Goal: Use online tool/utility: Utilize a website feature to perform a specific function

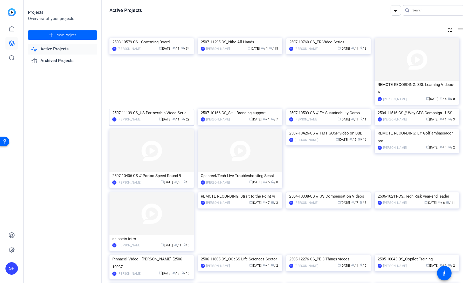
click at [142, 109] on img at bounding box center [151, 109] width 84 height 0
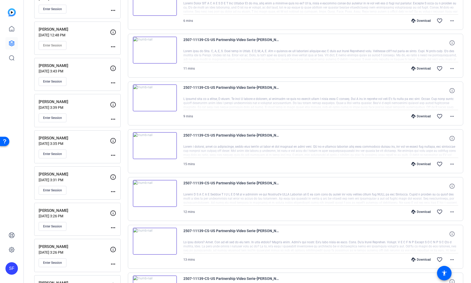
scroll to position [156, 0]
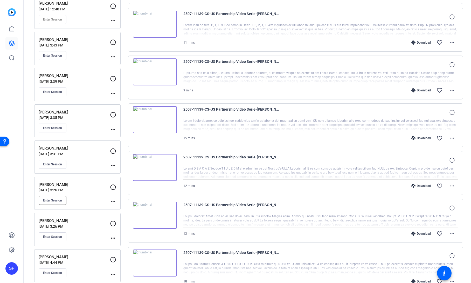
click at [55, 201] on span "Enter Session" at bounding box center [52, 200] width 19 height 4
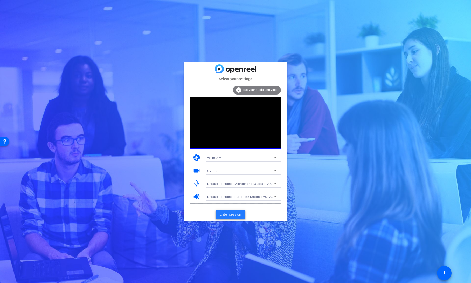
click at [228, 216] on span "Enter session" at bounding box center [231, 214] width 22 height 5
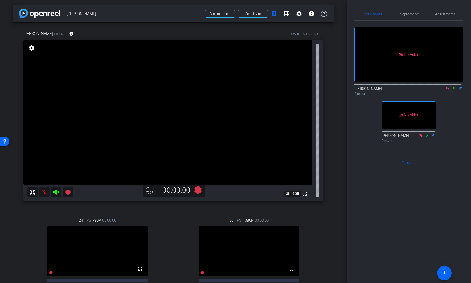
click at [452, 90] on icon at bounding box center [454, 88] width 4 height 4
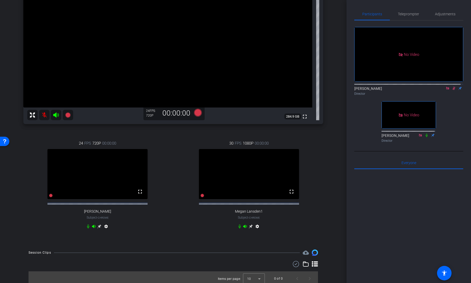
scroll to position [78, 0]
click at [443, 14] on span "Adjustments" at bounding box center [445, 14] width 20 height 4
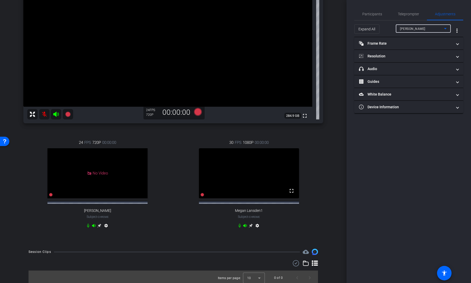
click at [422, 27] on div "Emma Gresser" at bounding box center [422, 28] width 44 height 6
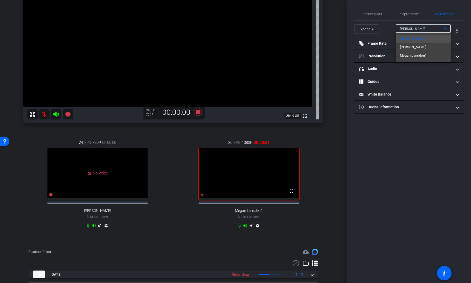
click at [404, 13] on div at bounding box center [235, 141] width 471 height 283
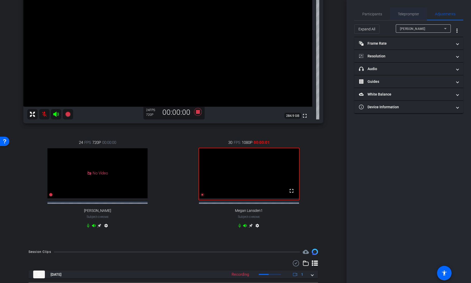
click at [408, 13] on span "Teleprompter" at bounding box center [408, 14] width 21 height 4
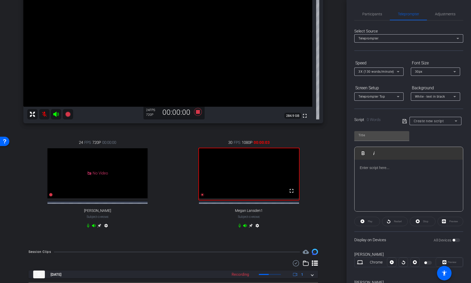
click at [431, 117] on div "Create new script" at bounding box center [435, 121] width 44 height 8
click at [346, 115] on div at bounding box center [235, 141] width 471 height 283
click at [369, 13] on span "Participants" at bounding box center [372, 14] width 20 height 4
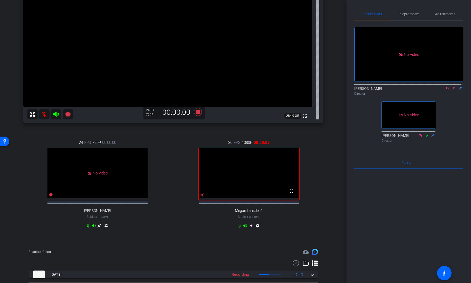
drag, startPoint x: 347, startPoint y: 80, endPoint x: 348, endPoint y: 92, distance: 11.7
click at [348, 92] on div "Participants Teleprompter Adjustments No Video Shannon Feiszli Director No Vide…" at bounding box center [408, 141] width 124 height 283
click at [290, 194] on mat-icon "fullscreen" at bounding box center [291, 190] width 6 height 6
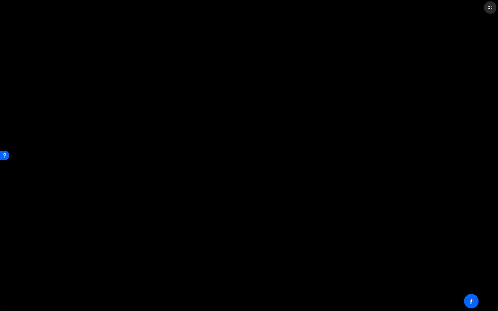
click at [470, 9] on mat-icon "fullscreen_exit" at bounding box center [490, 7] width 6 height 6
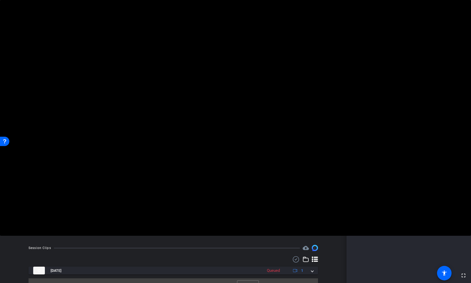
scroll to position [96, 0]
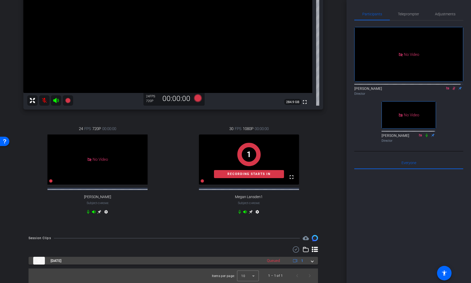
click at [311, 263] on span at bounding box center [312, 260] width 2 height 5
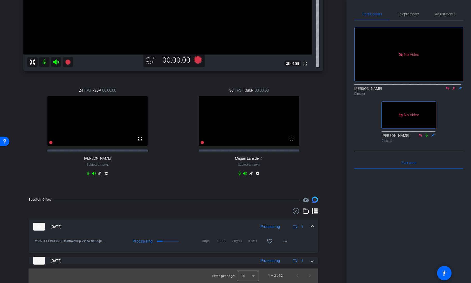
scroll to position [135, 0]
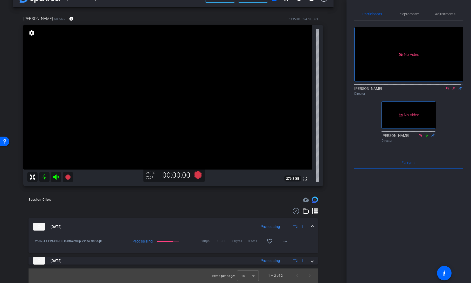
click at [452, 87] on icon at bounding box center [453, 88] width 3 height 3
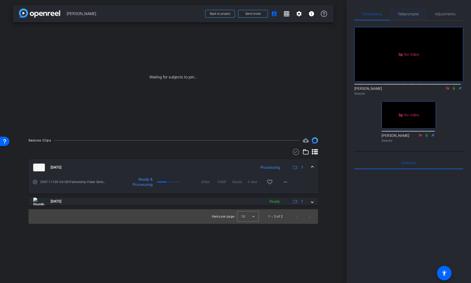
click at [410, 17] on span "Teleprompter" at bounding box center [408, 14] width 21 height 12
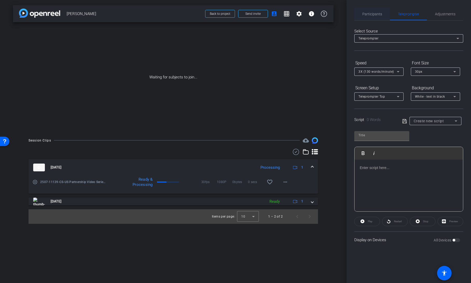
click at [379, 16] on span "Participants" at bounding box center [372, 14] width 20 height 12
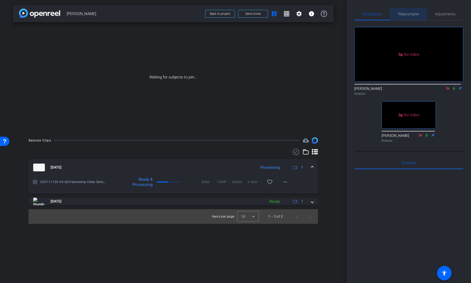
click at [403, 16] on span "Teleprompter" at bounding box center [408, 14] width 21 height 12
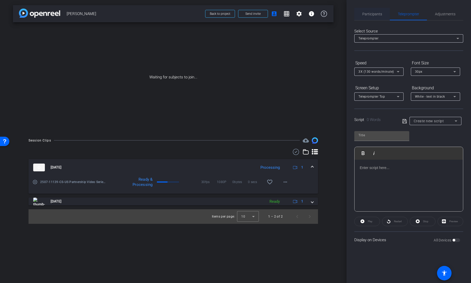
click at [369, 16] on span "Participants" at bounding box center [372, 14] width 20 height 4
